Goal: Transaction & Acquisition: Obtain resource

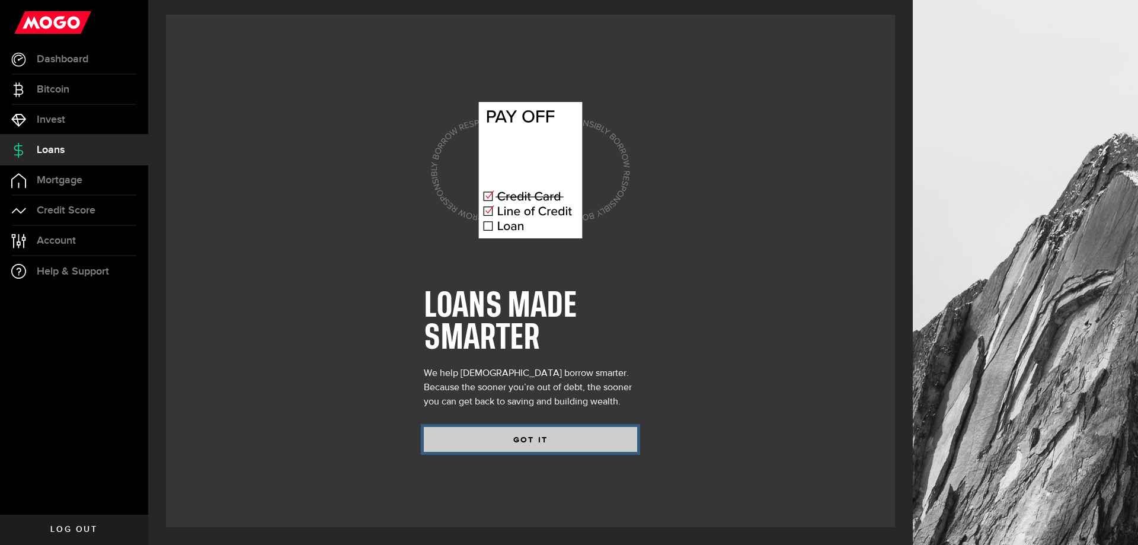
click at [511, 428] on button "GOT IT" at bounding box center [530, 439] width 213 height 25
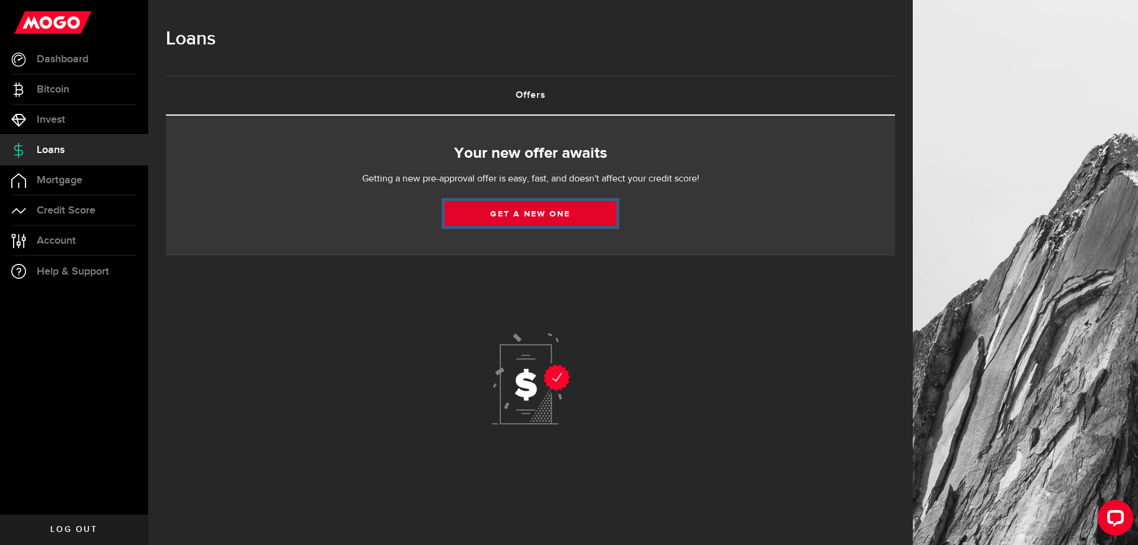
click at [533, 216] on link "Get a new one" at bounding box center [530, 213] width 172 height 25
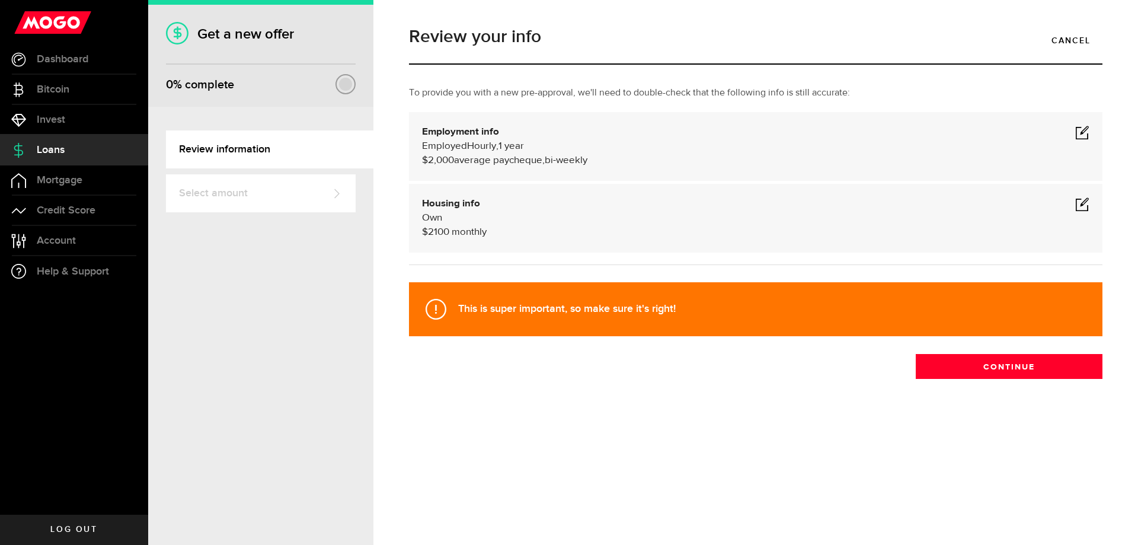
click at [1086, 135] on span at bounding box center [1082, 132] width 14 height 14
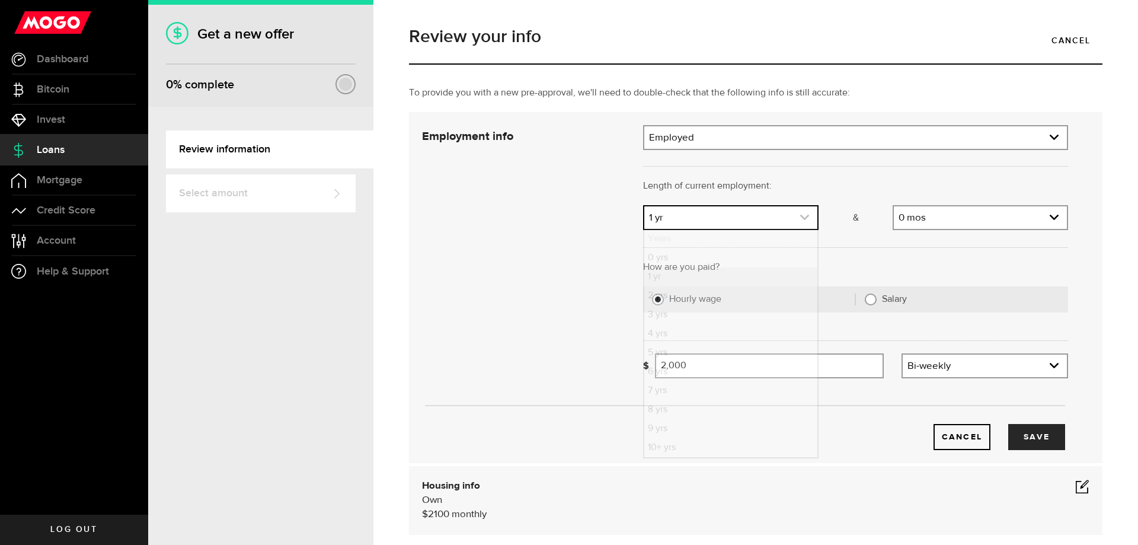
click at [801, 219] on use "expand select" at bounding box center [804, 217] width 9 height 5
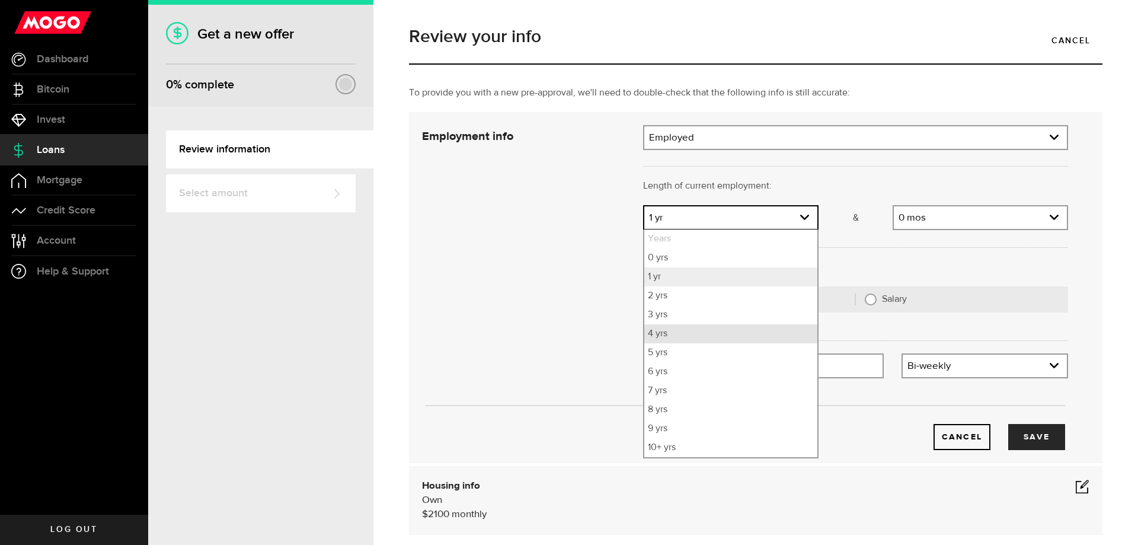
click at [661, 328] on li "4 yrs" at bounding box center [730, 333] width 173 height 19
select select "4"
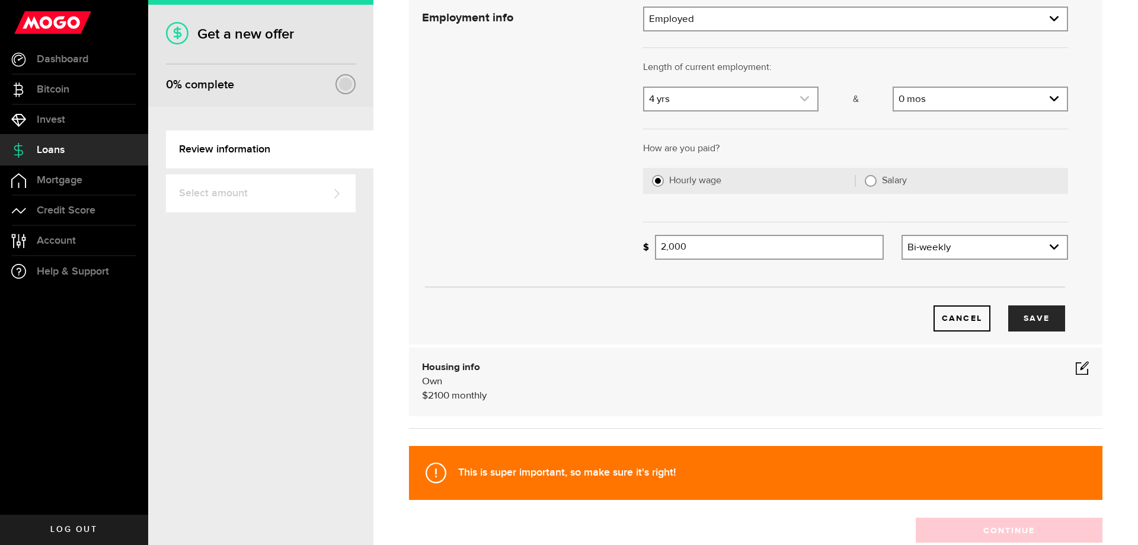
scroll to position [178, 0]
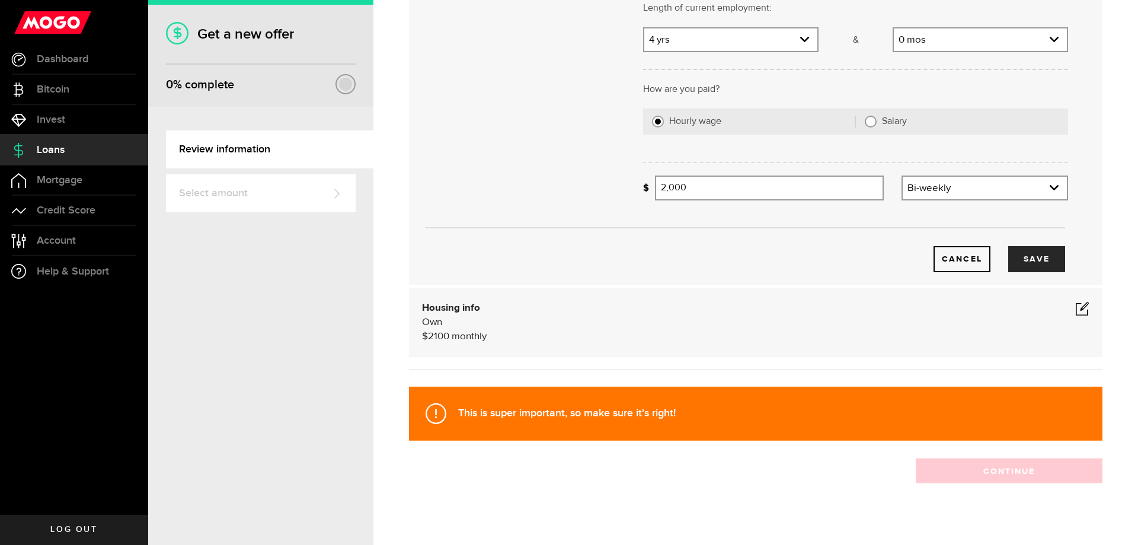
click at [1077, 306] on span at bounding box center [1082, 308] width 14 height 14
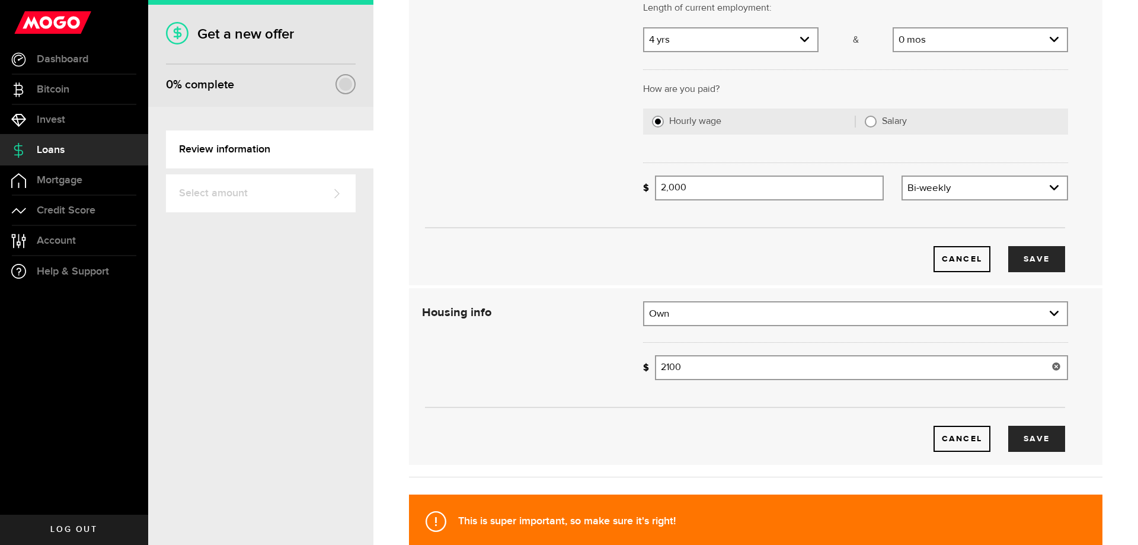
click at [686, 368] on input "2100" at bounding box center [861, 367] width 413 height 25
drag, startPoint x: 686, startPoint y: 368, endPoint x: 645, endPoint y: 363, distance: 40.6
click at [645, 363] on div "How much is your monthly payment? 2100 Monthly mortgage/rent" at bounding box center [855, 367] width 425 height 25
type input "1,800"
click at [1018, 444] on button "Save" at bounding box center [1036, 438] width 57 height 26
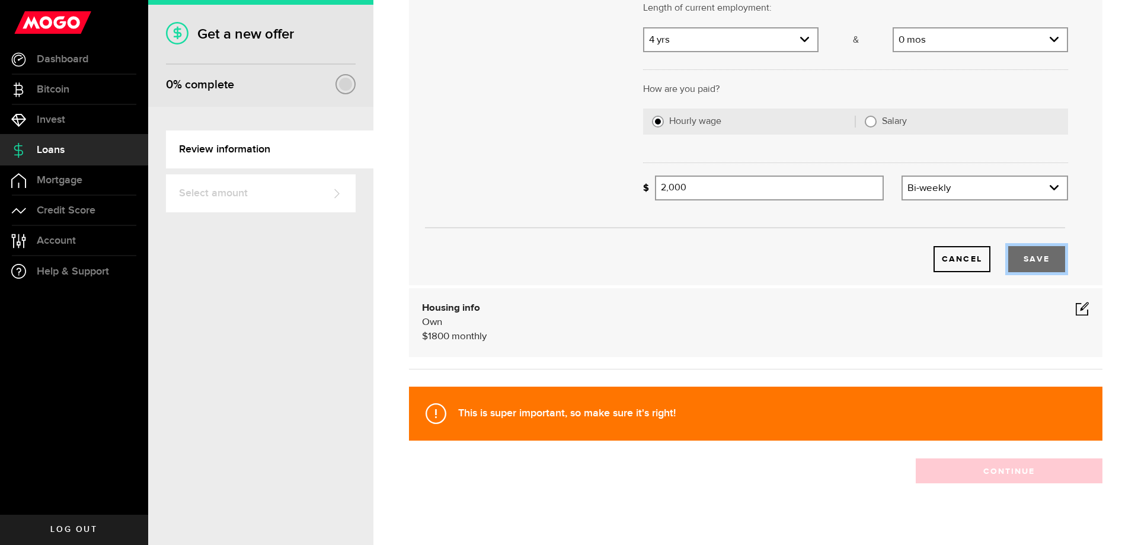
click at [1035, 260] on button "Save" at bounding box center [1036, 259] width 57 height 26
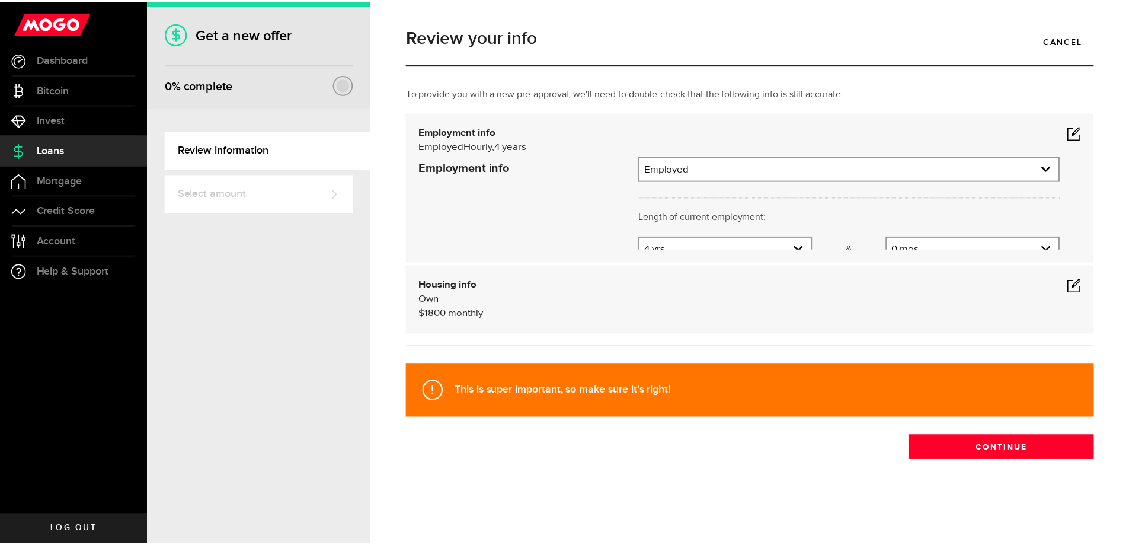
scroll to position [0, 0]
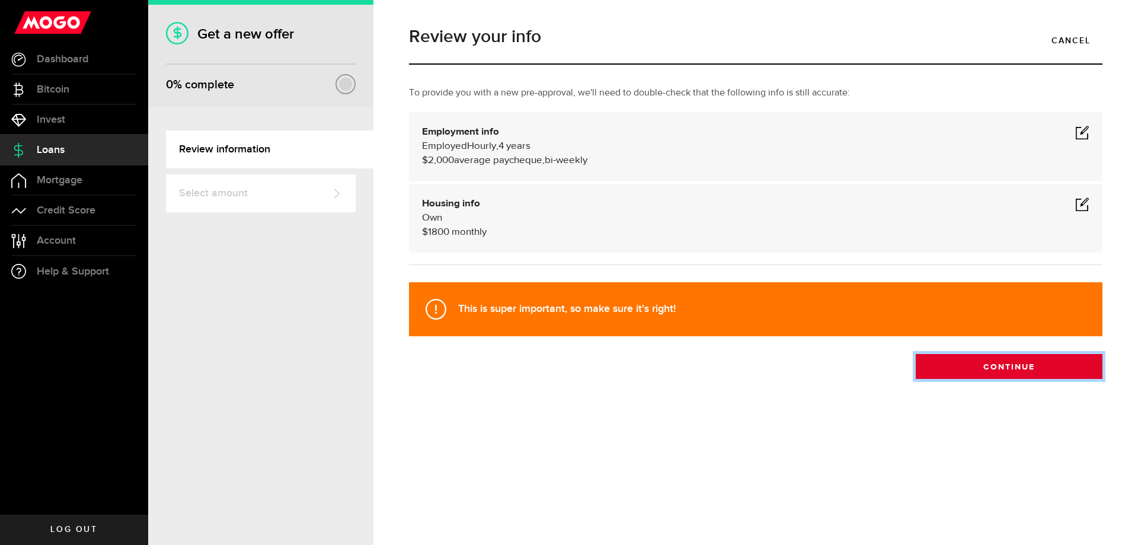
click at [1003, 367] on button "Continue" at bounding box center [1009, 366] width 187 height 25
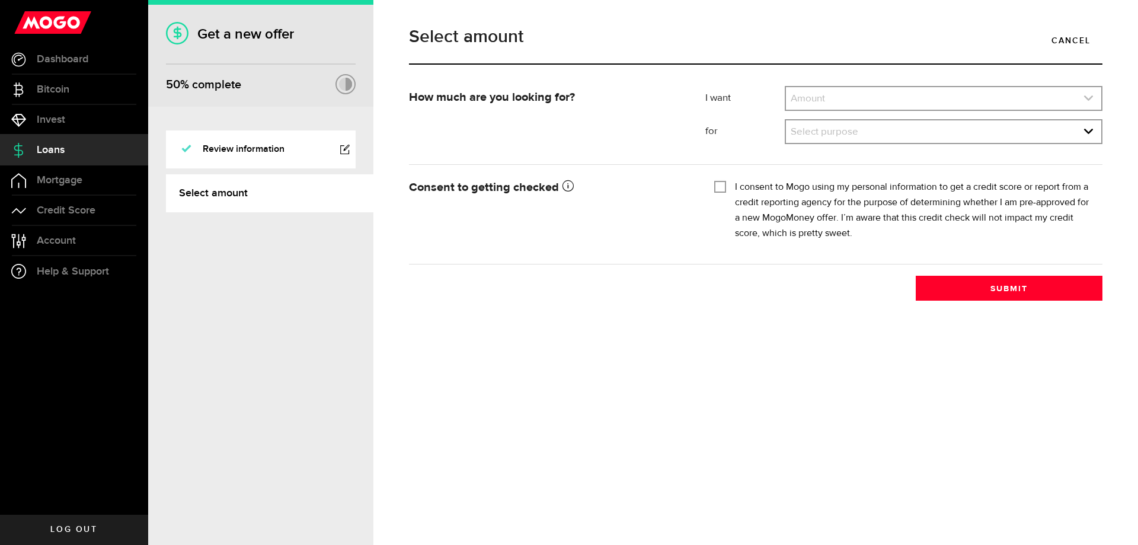
click at [1090, 95] on icon "expand select" at bounding box center [1088, 98] width 10 height 10
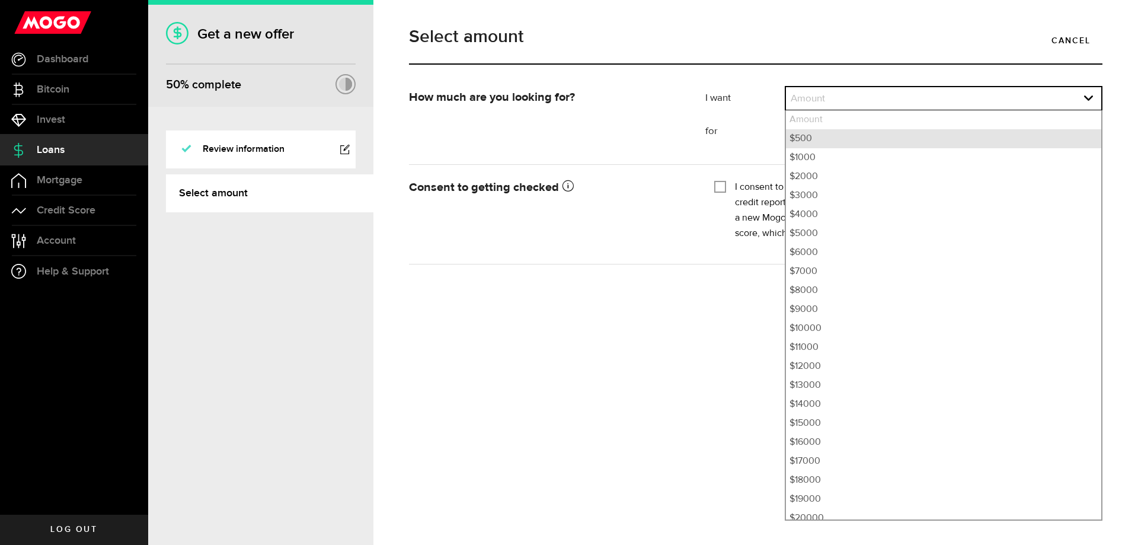
click at [830, 140] on li "$500" at bounding box center [943, 138] width 315 height 19
select select "500"
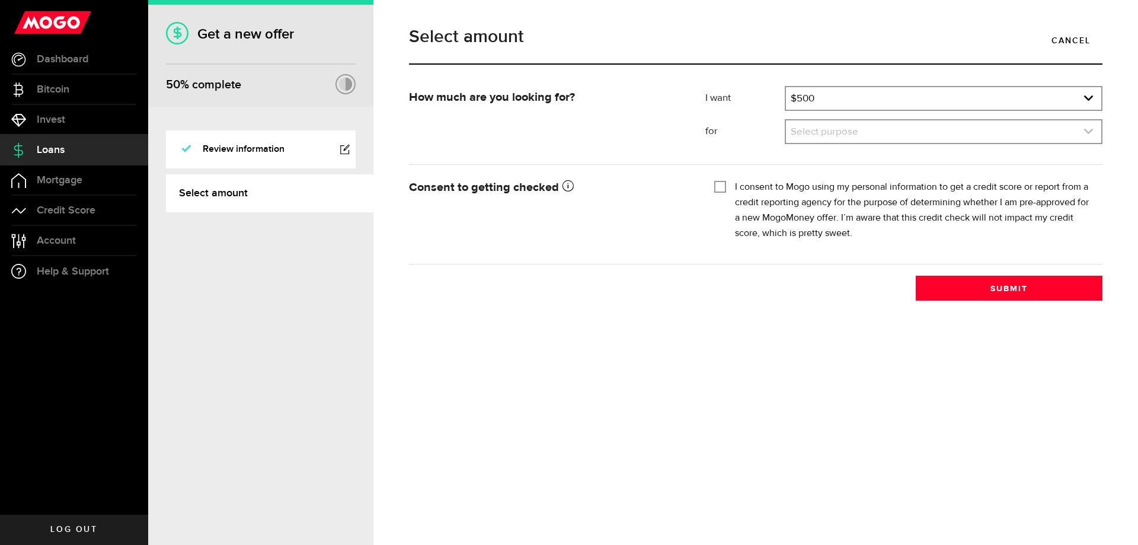
click at [830, 130] on link "expand select" at bounding box center [943, 131] width 315 height 23
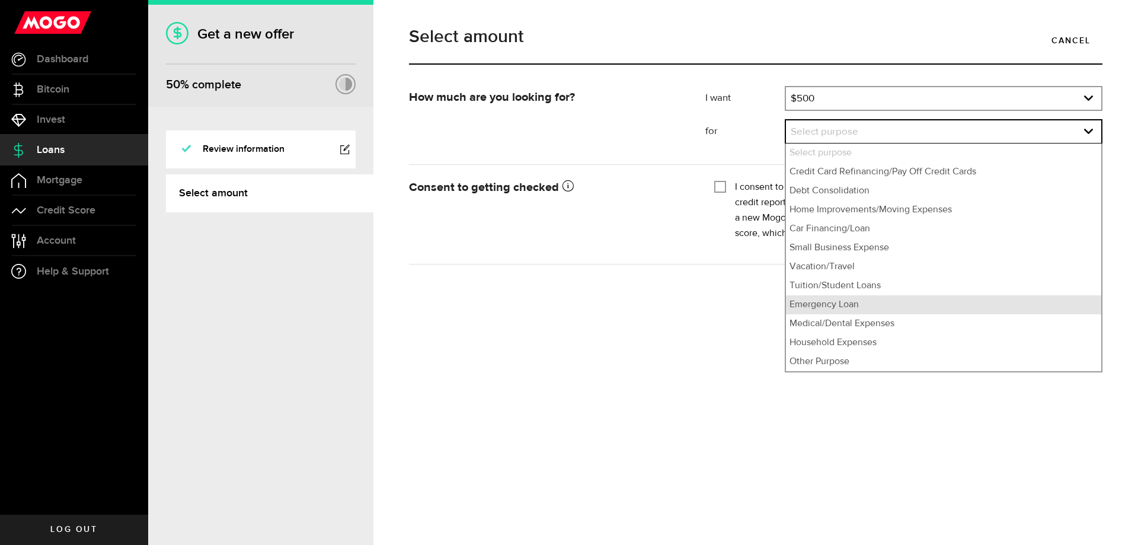
click at [816, 300] on li "Emergency Loan" at bounding box center [943, 304] width 315 height 19
select select "Emergency Loan"
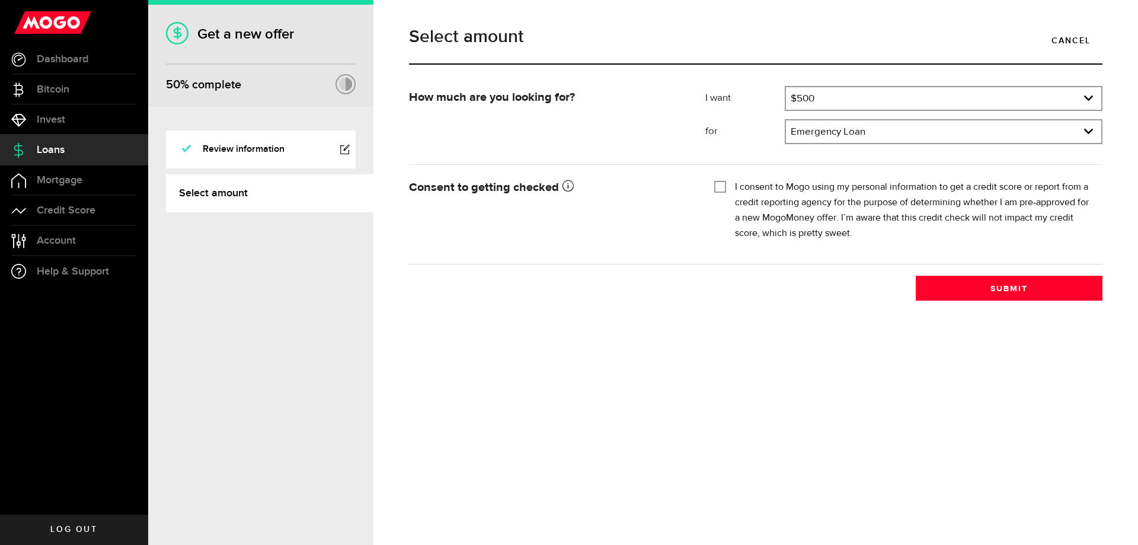
click at [727, 185] on div "I consent to Mogo using my personal information to get a credit score or report…" at bounding box center [903, 211] width 379 height 62
click at [722, 190] on input "I consent to Mogo using my personal information to get a credit score or report…" at bounding box center [720, 186] width 12 height 12
checkbox input "true"
click at [996, 290] on button "Submit" at bounding box center [1009, 288] width 187 height 25
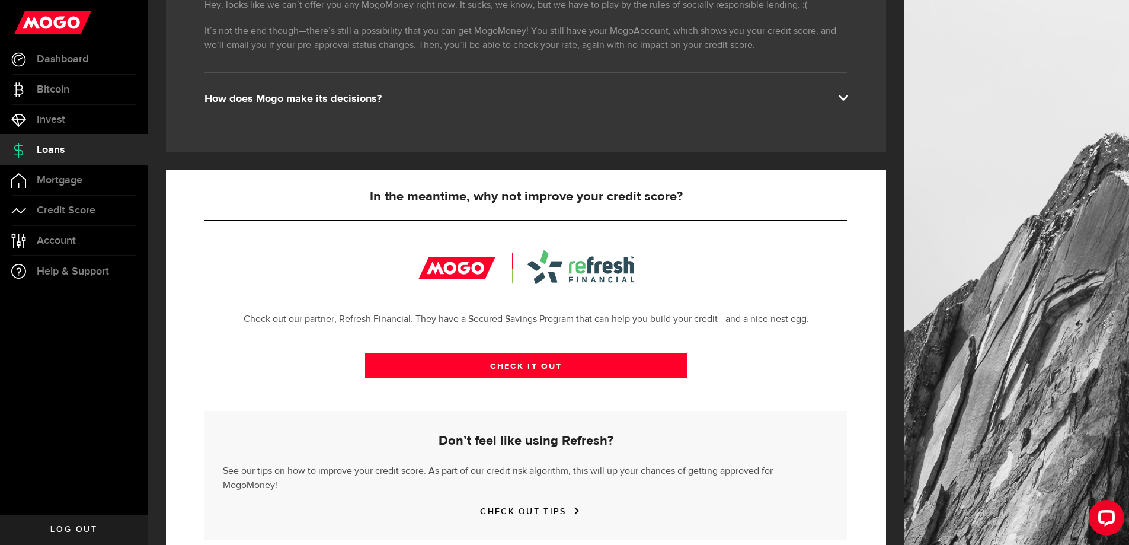
scroll to position [255, 0]
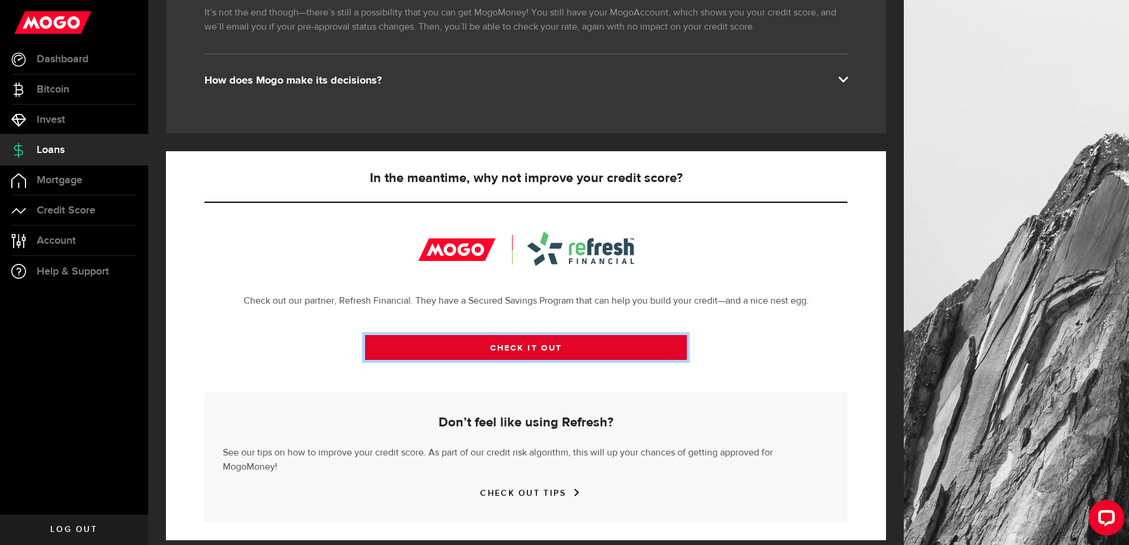
click at [530, 348] on link "CHECK IT OUT" at bounding box center [526, 347] width 322 height 25
